Goal: Navigation & Orientation: Find specific page/section

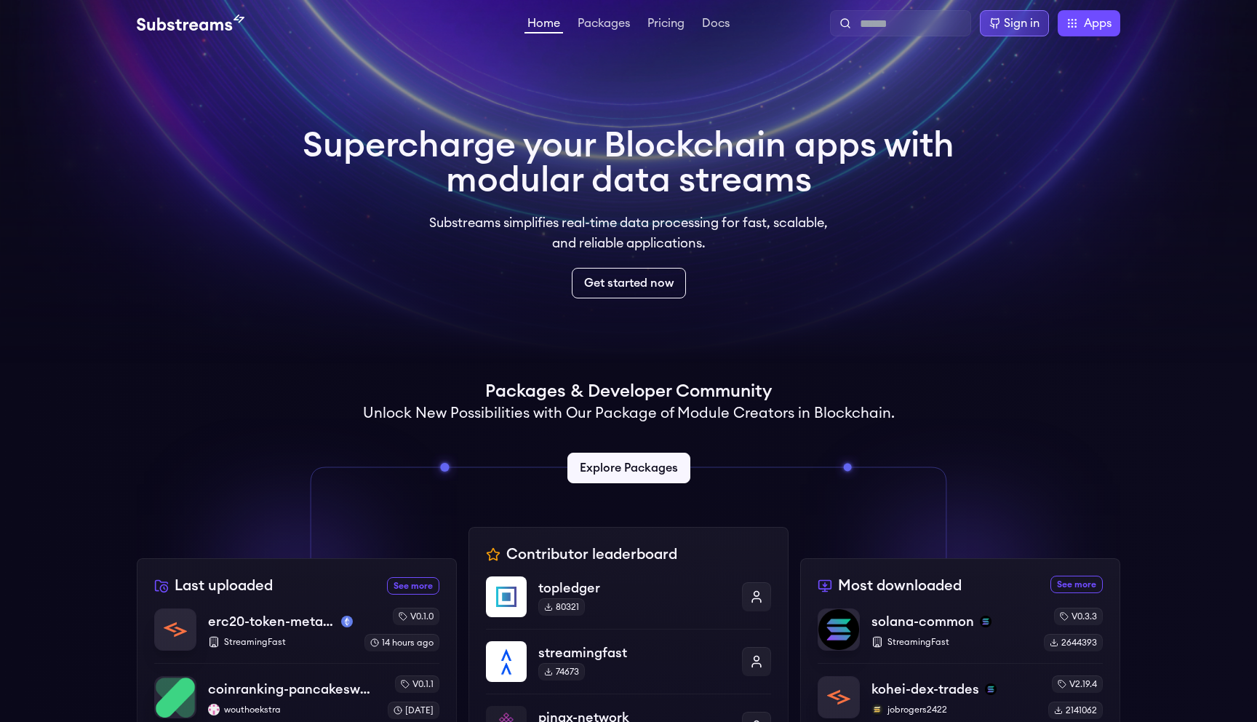
click at [1033, 31] on div "Sign in" at bounding box center [1022, 23] width 36 height 17
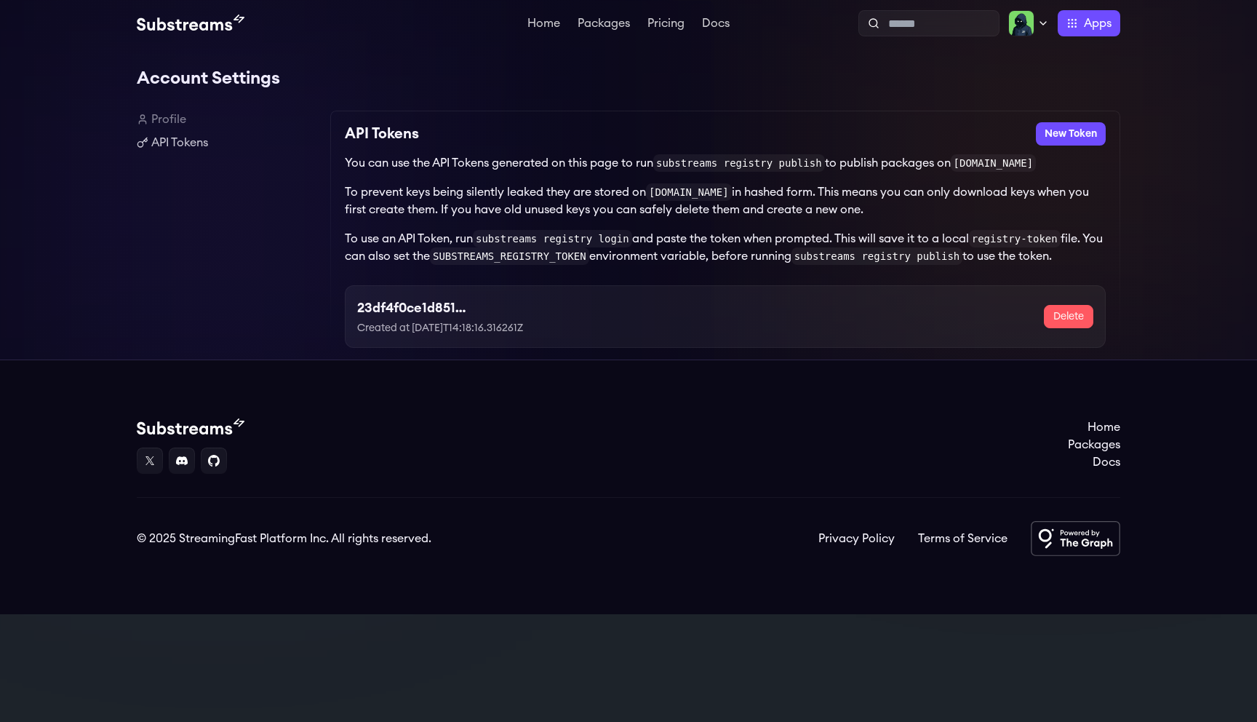
click at [174, 116] on link "Profile" at bounding box center [228, 119] width 182 height 17
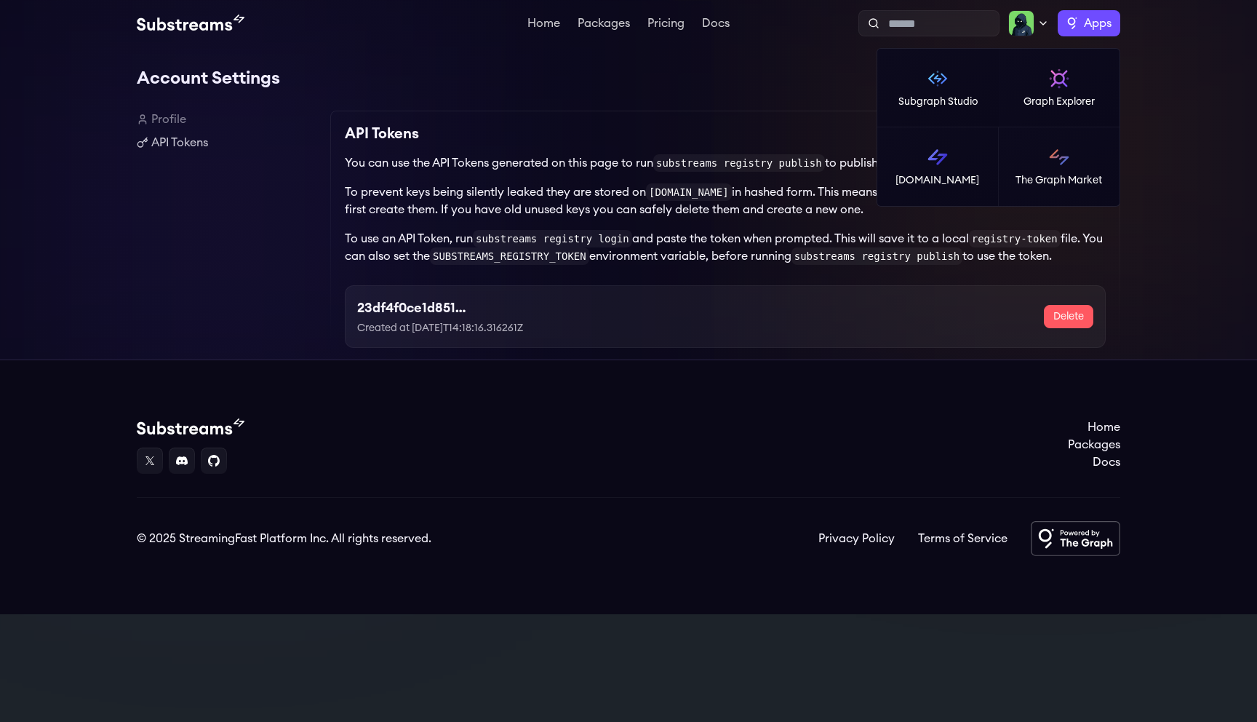
click at [1087, 24] on span "Apps" at bounding box center [1098, 23] width 28 height 17
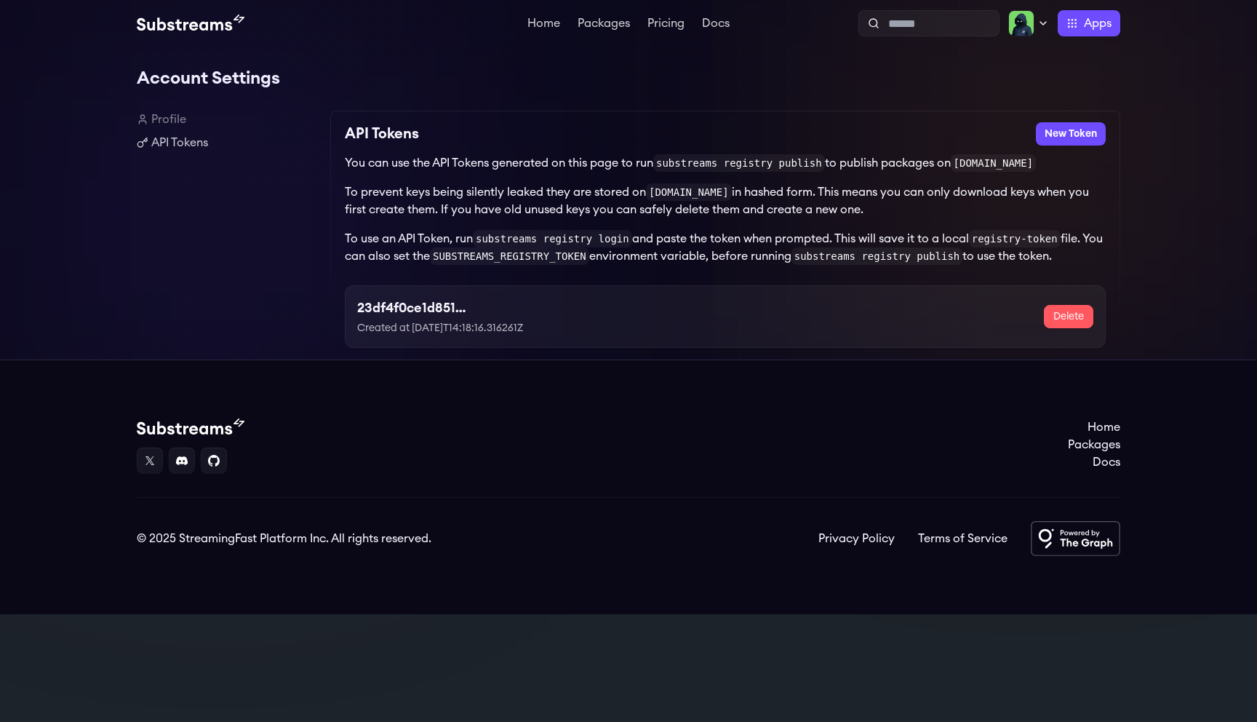
click at [939, 156] on img at bounding box center [941, 151] width 22 height 22
click at [615, 26] on link "Packages" at bounding box center [604, 24] width 58 height 15
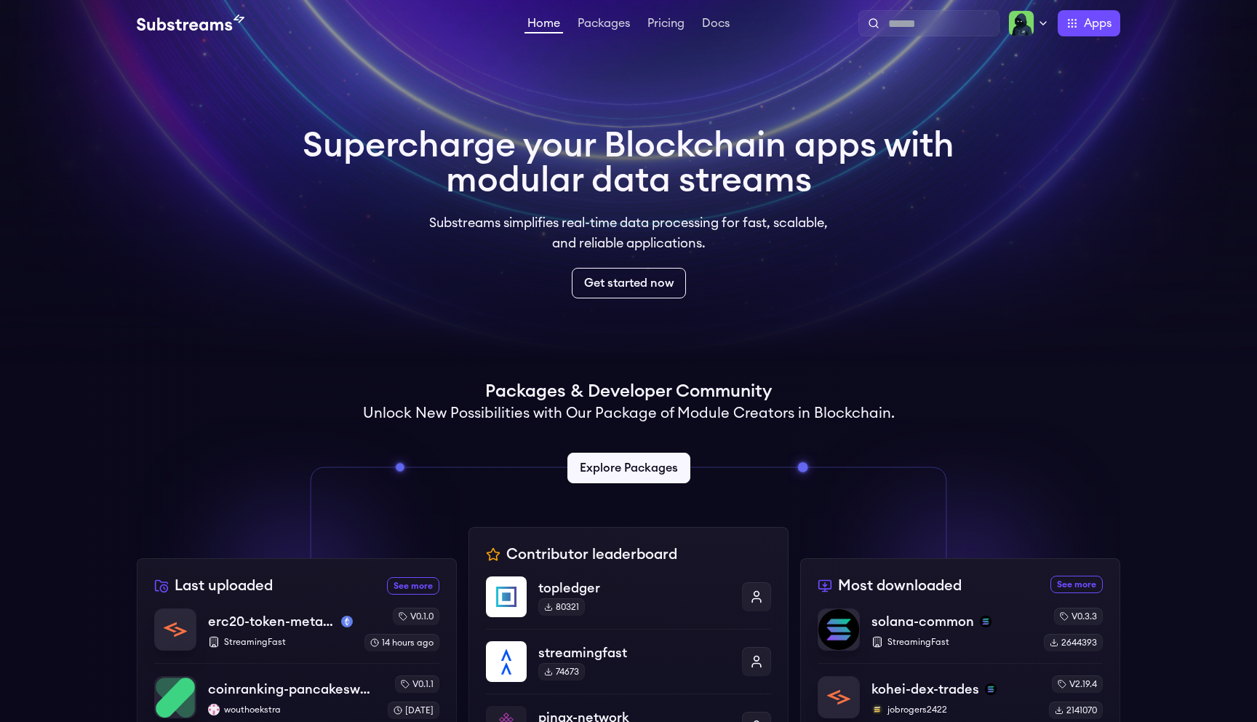
click at [1089, 16] on span "Apps" at bounding box center [1098, 23] width 28 height 17
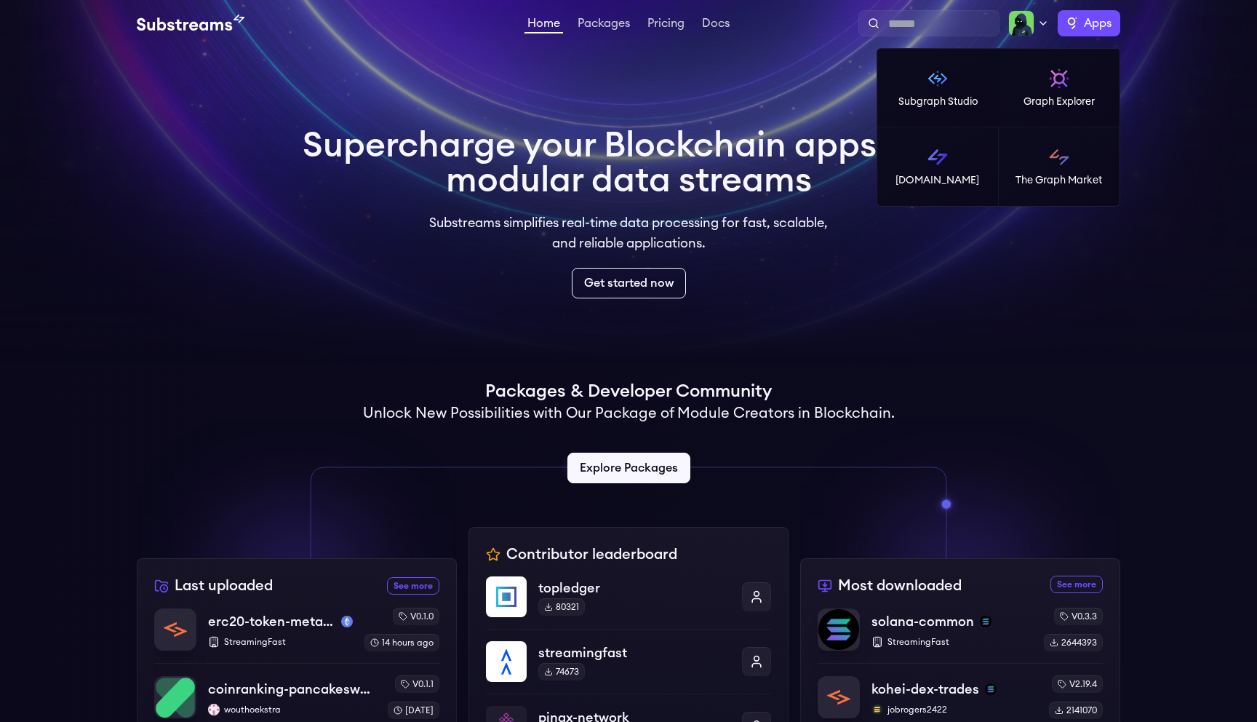
click at [1089, 16] on span "Apps" at bounding box center [1098, 23] width 28 height 17
click at [224, 23] on img at bounding box center [191, 23] width 108 height 17
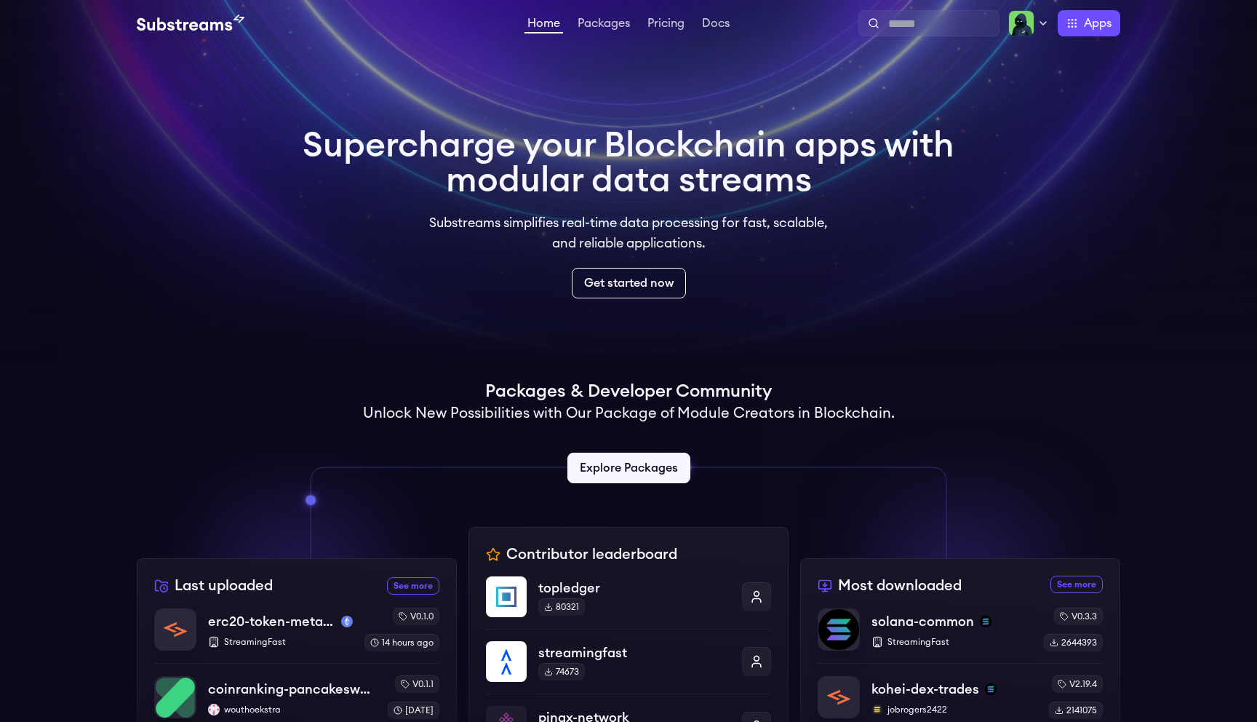
click at [1026, 31] on img at bounding box center [1021, 23] width 26 height 26
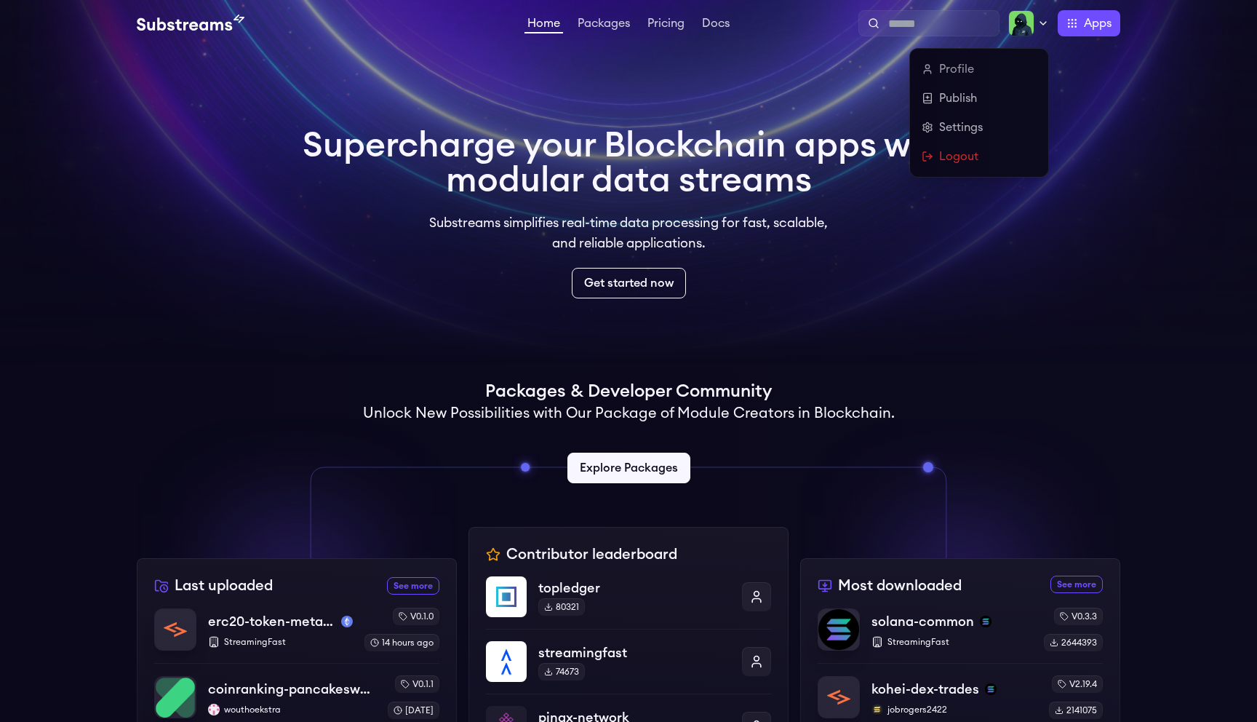
click at [546, 76] on video at bounding box center [628, 182] width 1257 height 364
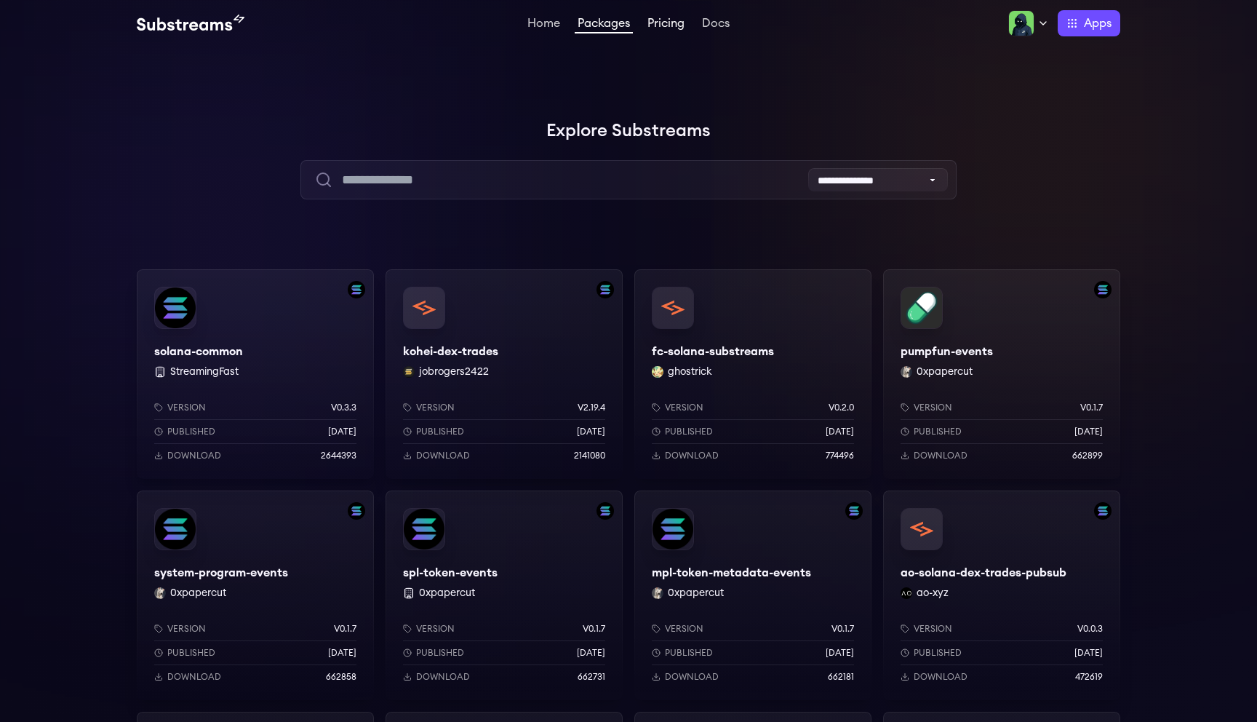
click at [660, 23] on link "Pricing" at bounding box center [665, 24] width 43 height 15
